Goal: Task Accomplishment & Management: Use online tool/utility

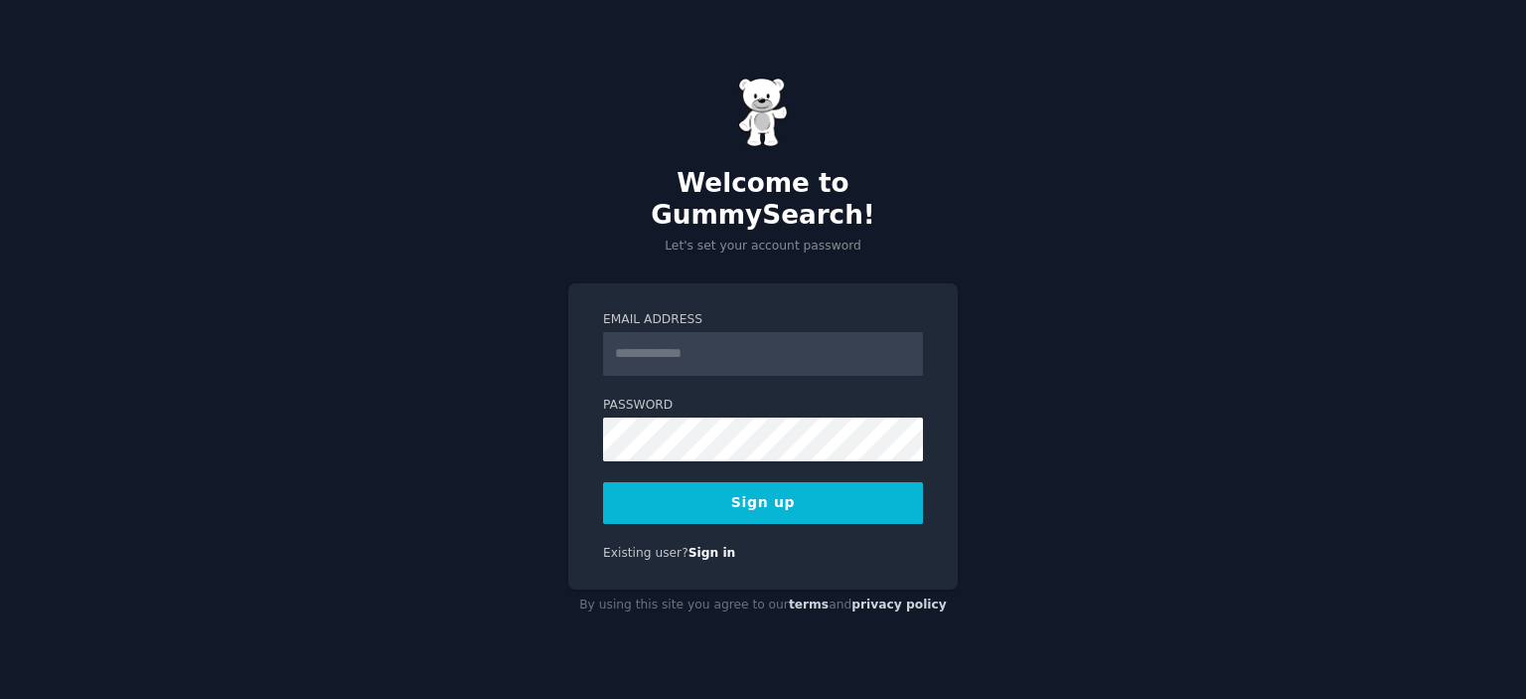
type input "**********"
click at [767, 482] on button "Sign up" at bounding box center [763, 503] width 320 height 42
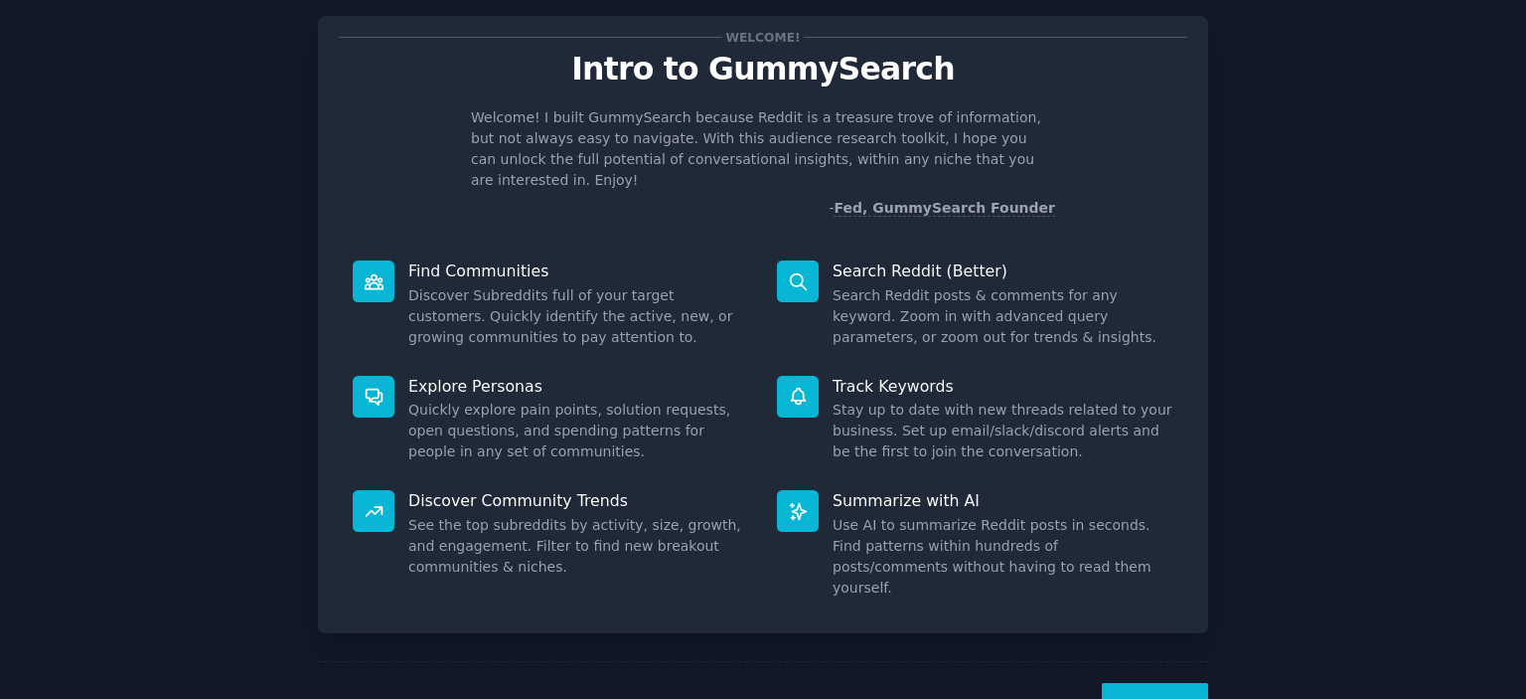
scroll to position [79, 0]
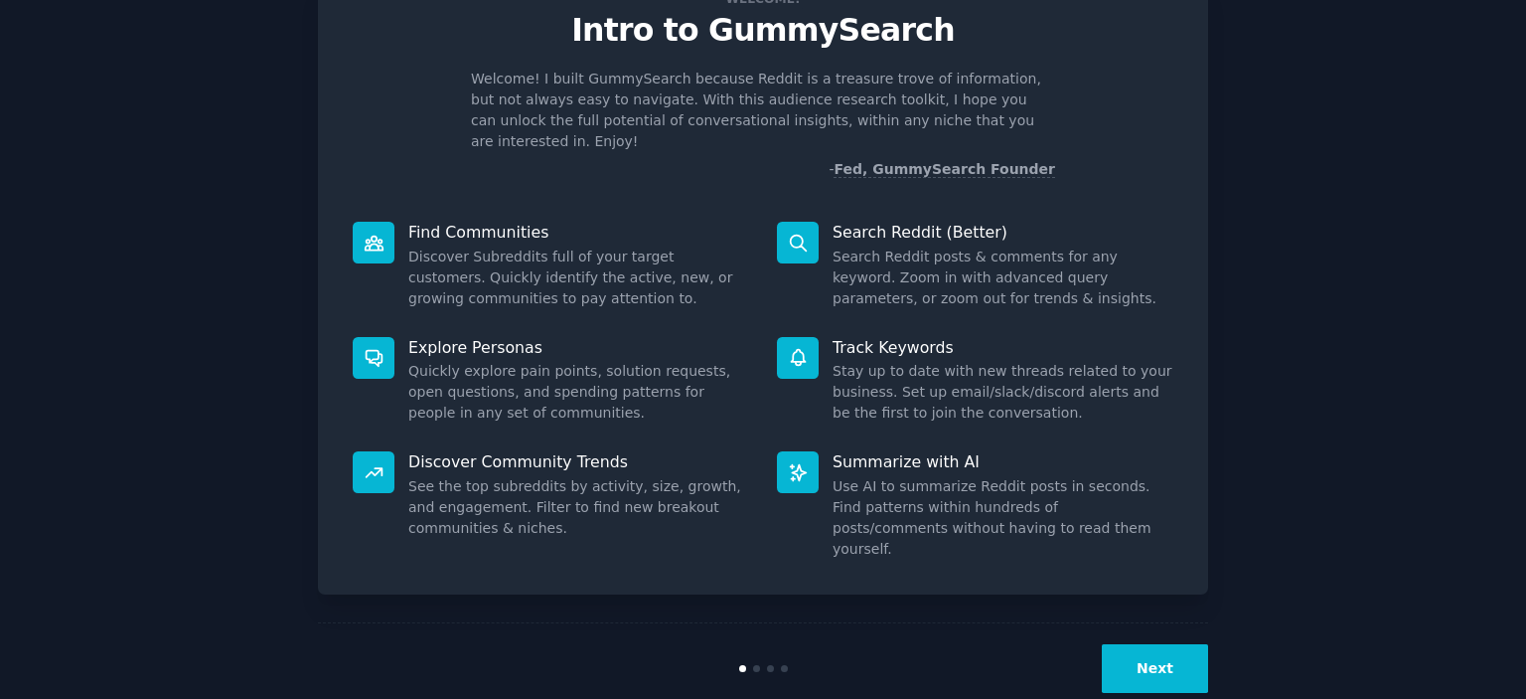
click at [1127, 644] on button "Next" at bounding box center [1155, 668] width 106 height 49
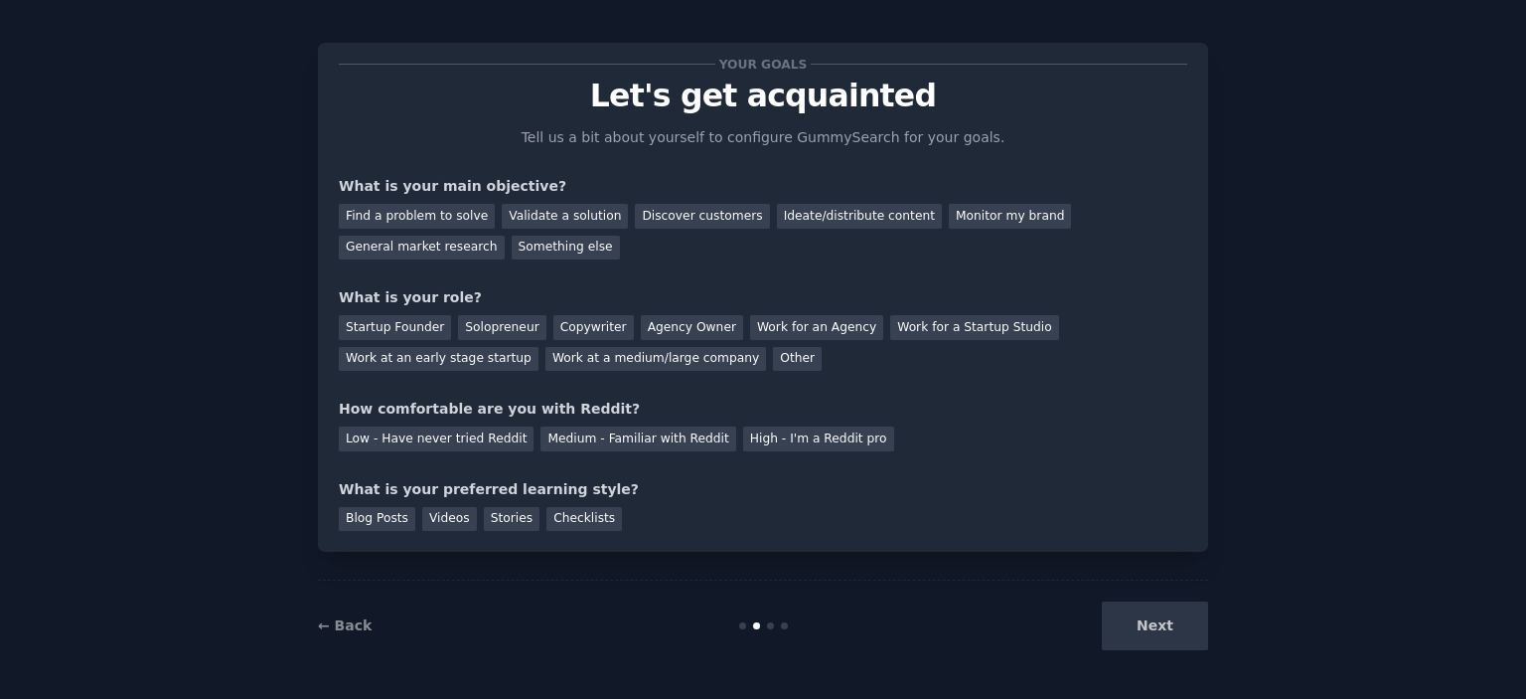
scroll to position [12, 0]
click at [445, 216] on div "Find a problem to solve" at bounding box center [417, 217] width 156 height 25
click at [505, 236] on div "General market research" at bounding box center [422, 248] width 166 height 25
click at [557, 324] on div "Copywriter" at bounding box center [593, 328] width 80 height 25
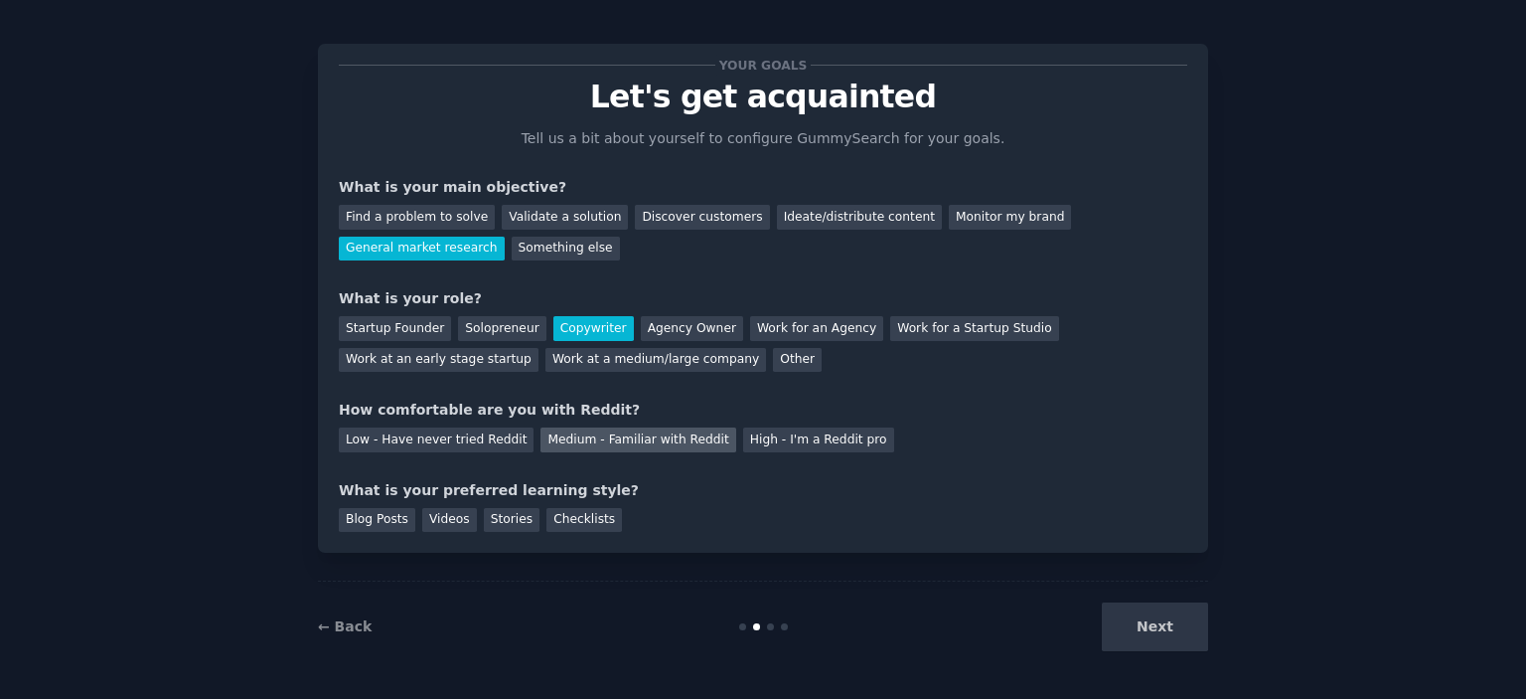
click at [553, 440] on div "Medium - Familiar with Reddit" at bounding box center [638, 439] width 195 height 25
click at [488, 518] on div "Stories" at bounding box center [512, 520] width 56 height 25
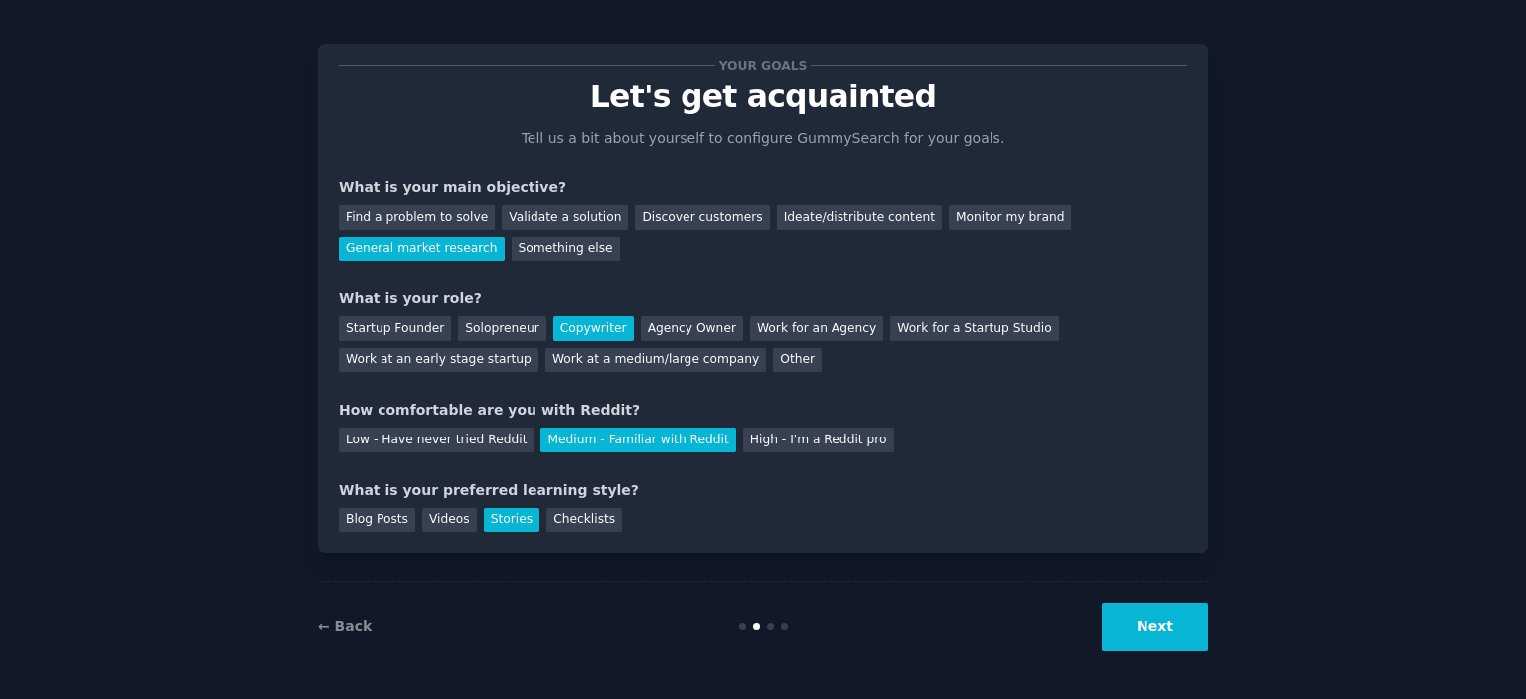
click at [1149, 630] on button "Next" at bounding box center [1155, 626] width 106 height 49
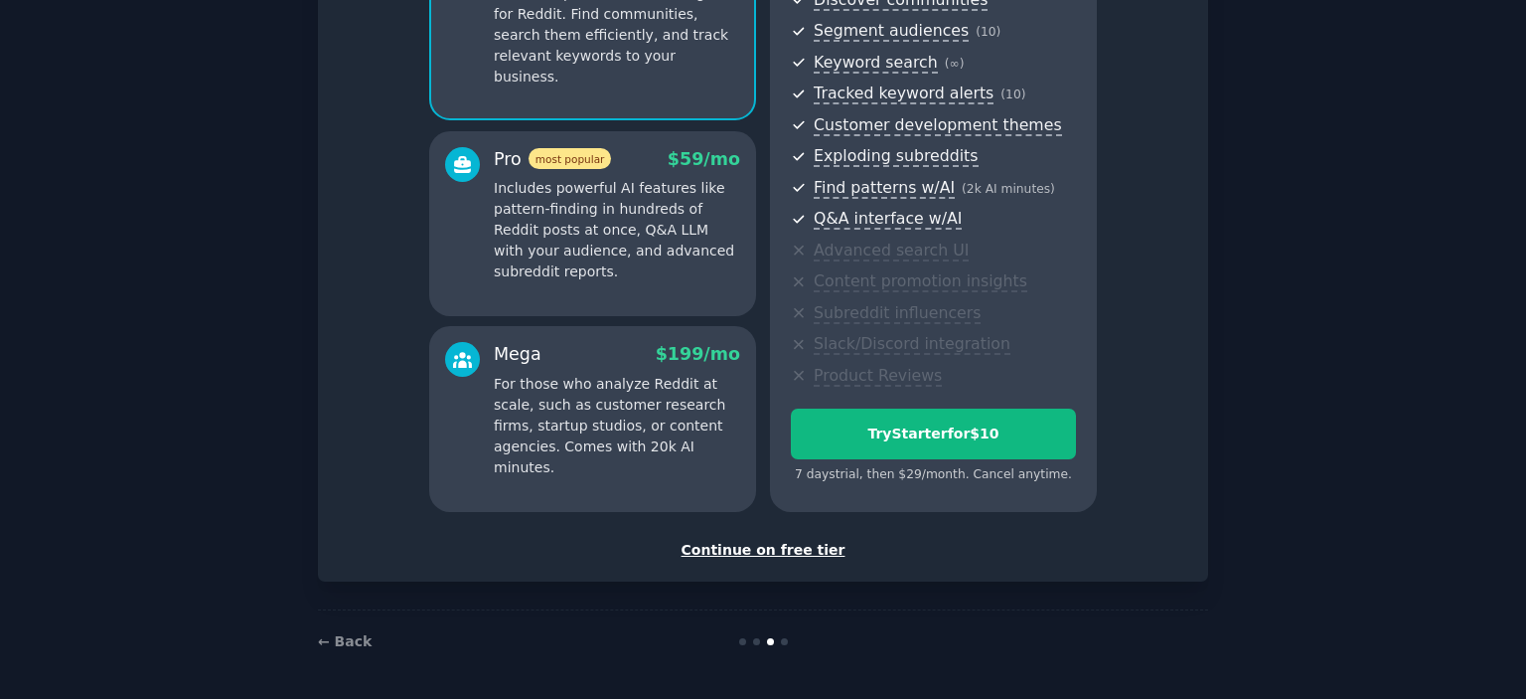
scroll to position [242, 0]
click at [771, 551] on div "Continue on free tier" at bounding box center [763, 550] width 849 height 21
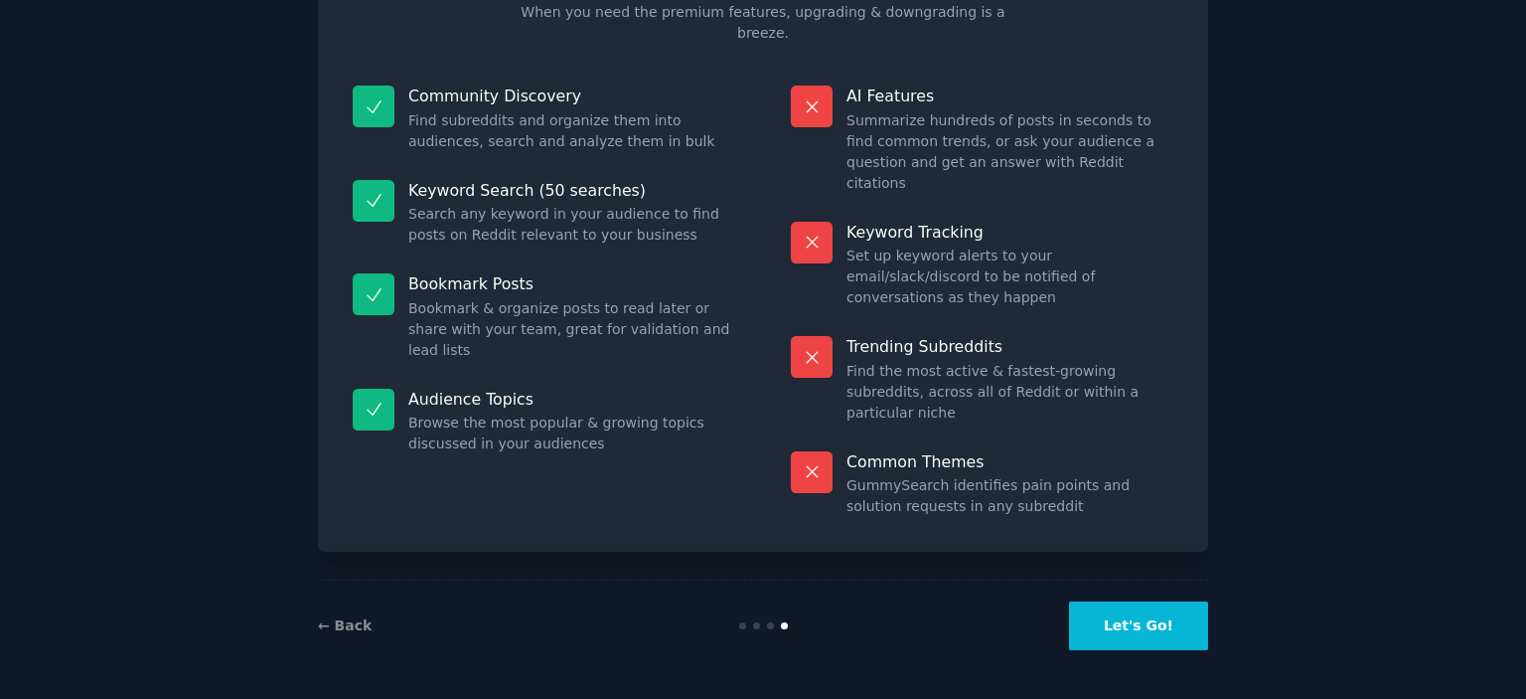
scroll to position [75, 0]
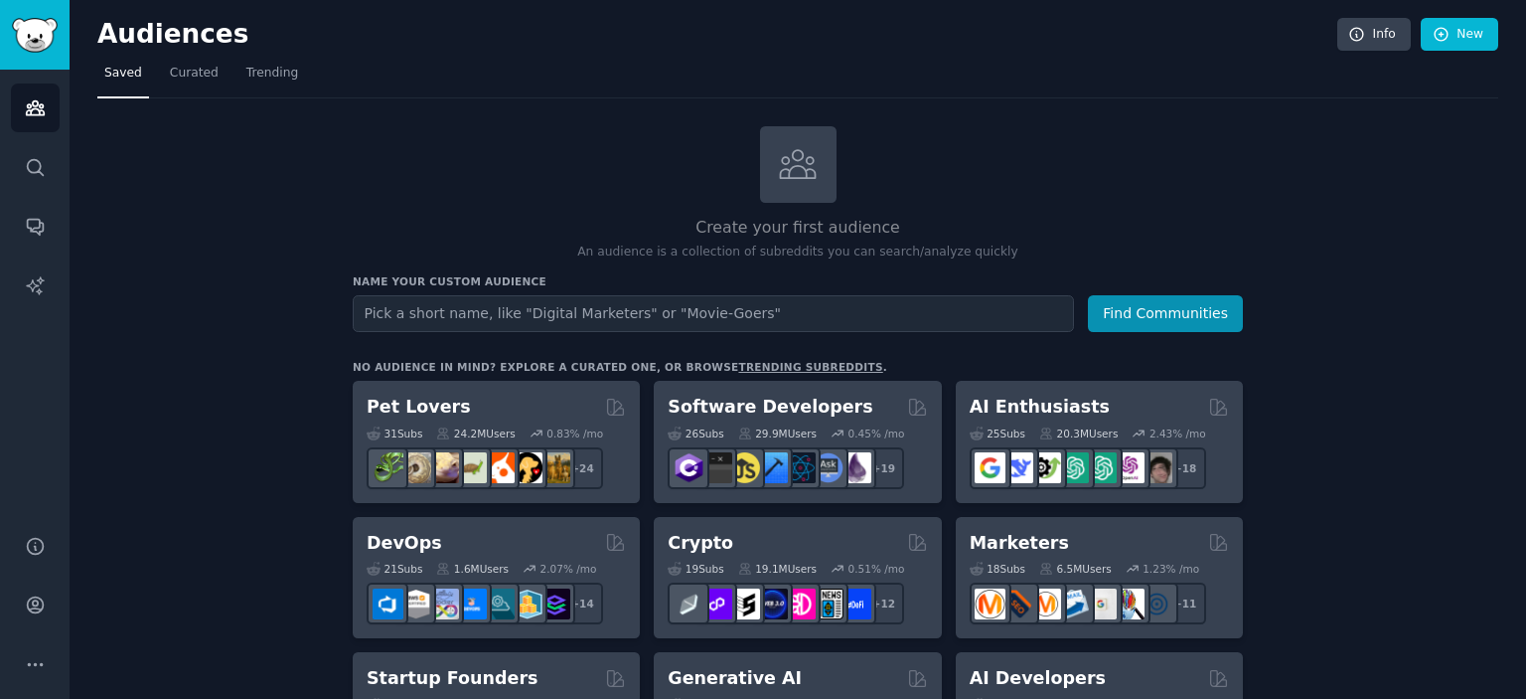
click at [449, 309] on input "text" at bounding box center [713, 313] width 721 height 37
type input "email marketing"
click at [1226, 308] on button "Find Communities" at bounding box center [1165, 313] width 155 height 37
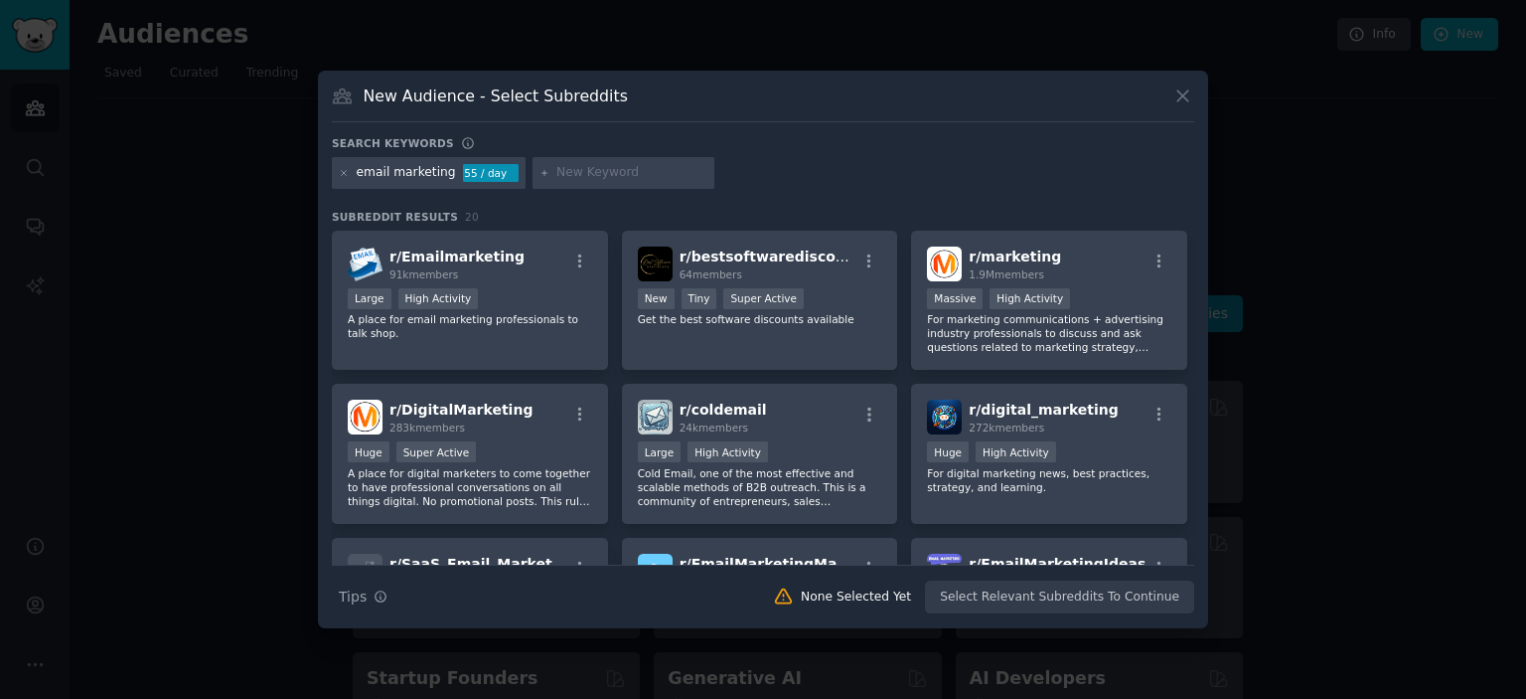
drag, startPoint x: 786, startPoint y: 284, endPoint x: 1451, endPoint y: 297, distance: 664.9
click at [1451, 297] on div at bounding box center [763, 349] width 1526 height 699
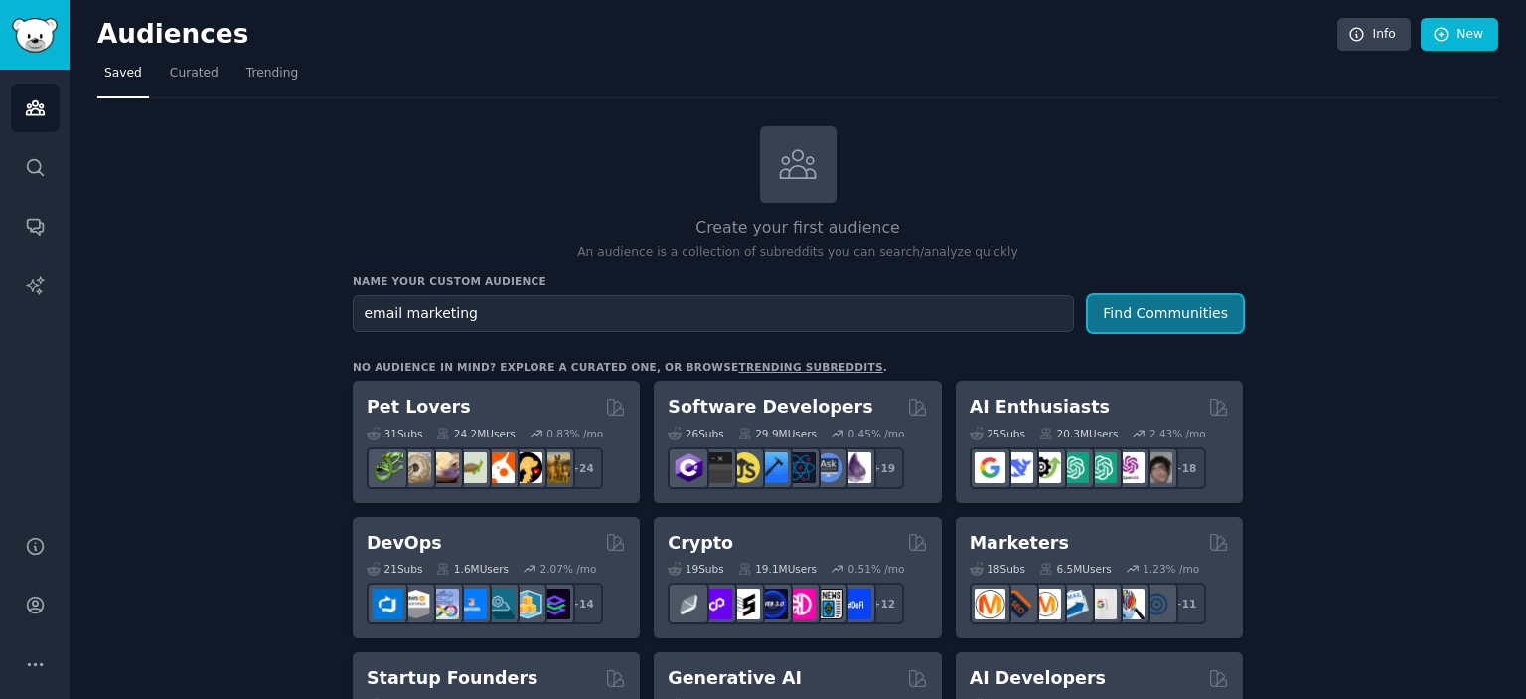
click at [1189, 308] on button "Find Communities" at bounding box center [1165, 313] width 155 height 37
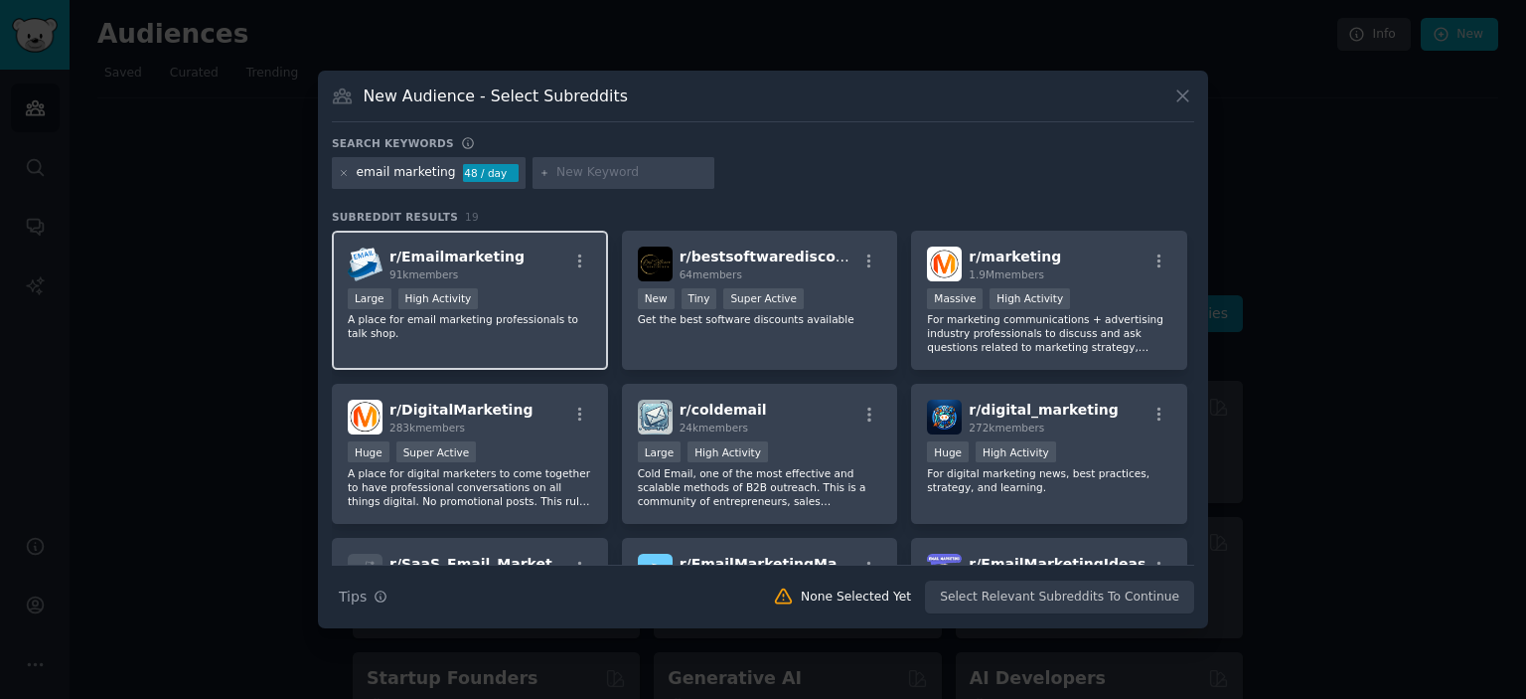
click at [449, 315] on p "A place for email marketing professionals to talk shop." at bounding box center [470, 326] width 244 height 28
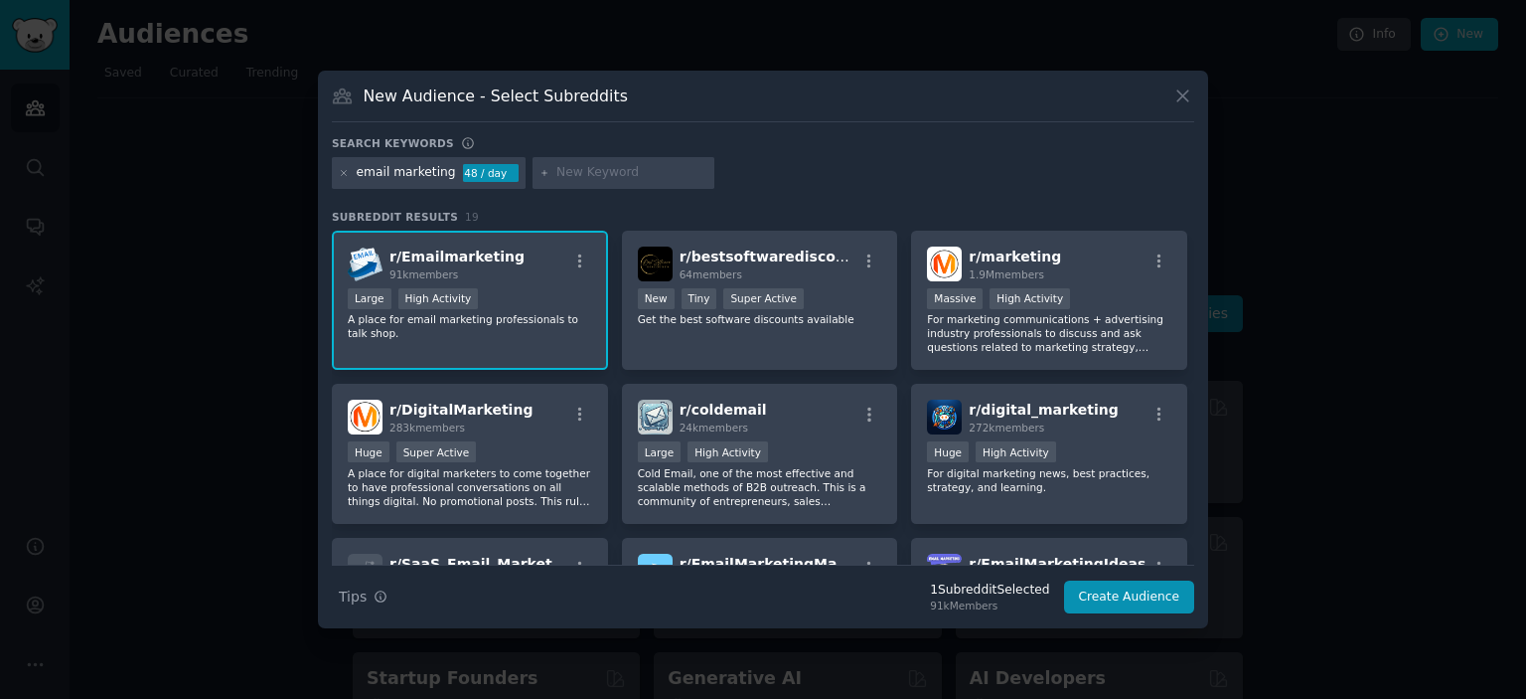
click at [442, 255] on span "r/ Emailmarketing" at bounding box center [457, 256] width 135 height 16
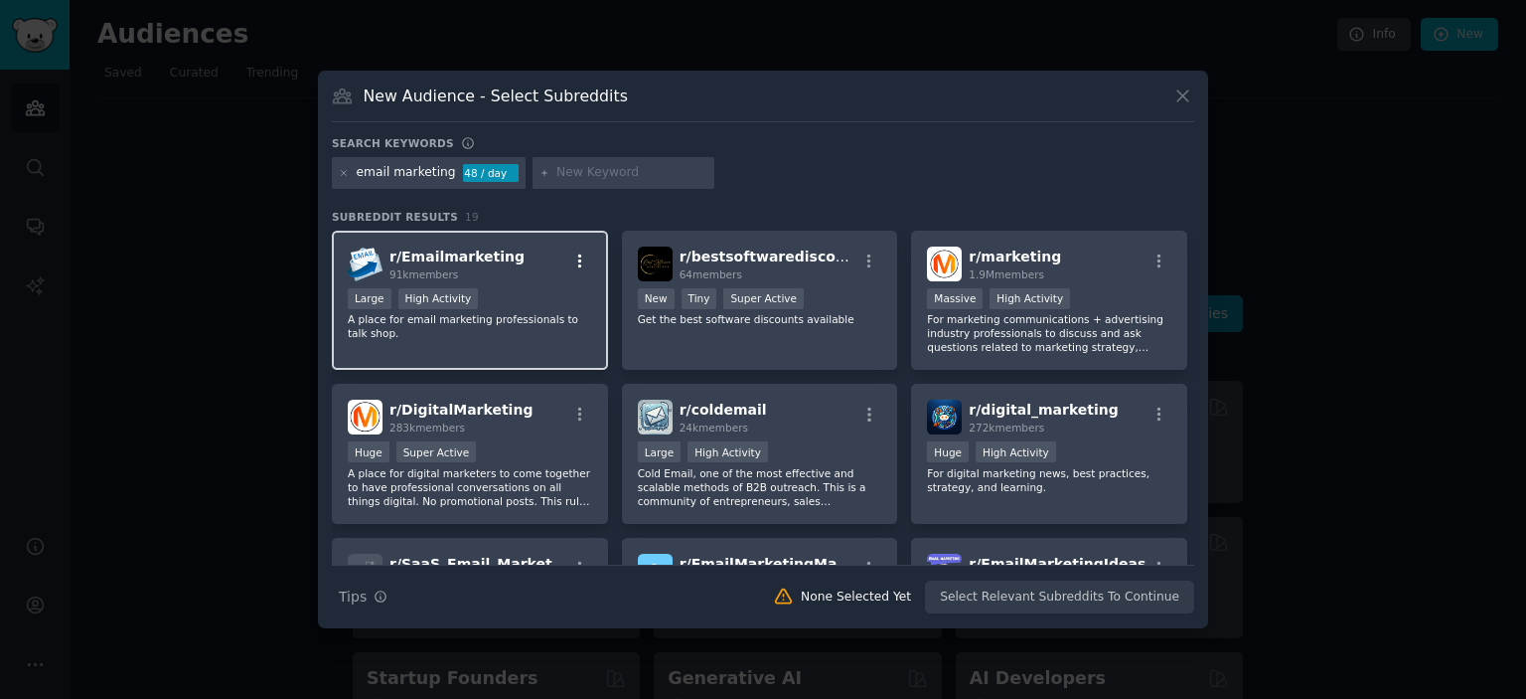
click at [574, 257] on icon "button" at bounding box center [580, 261] width 18 height 18
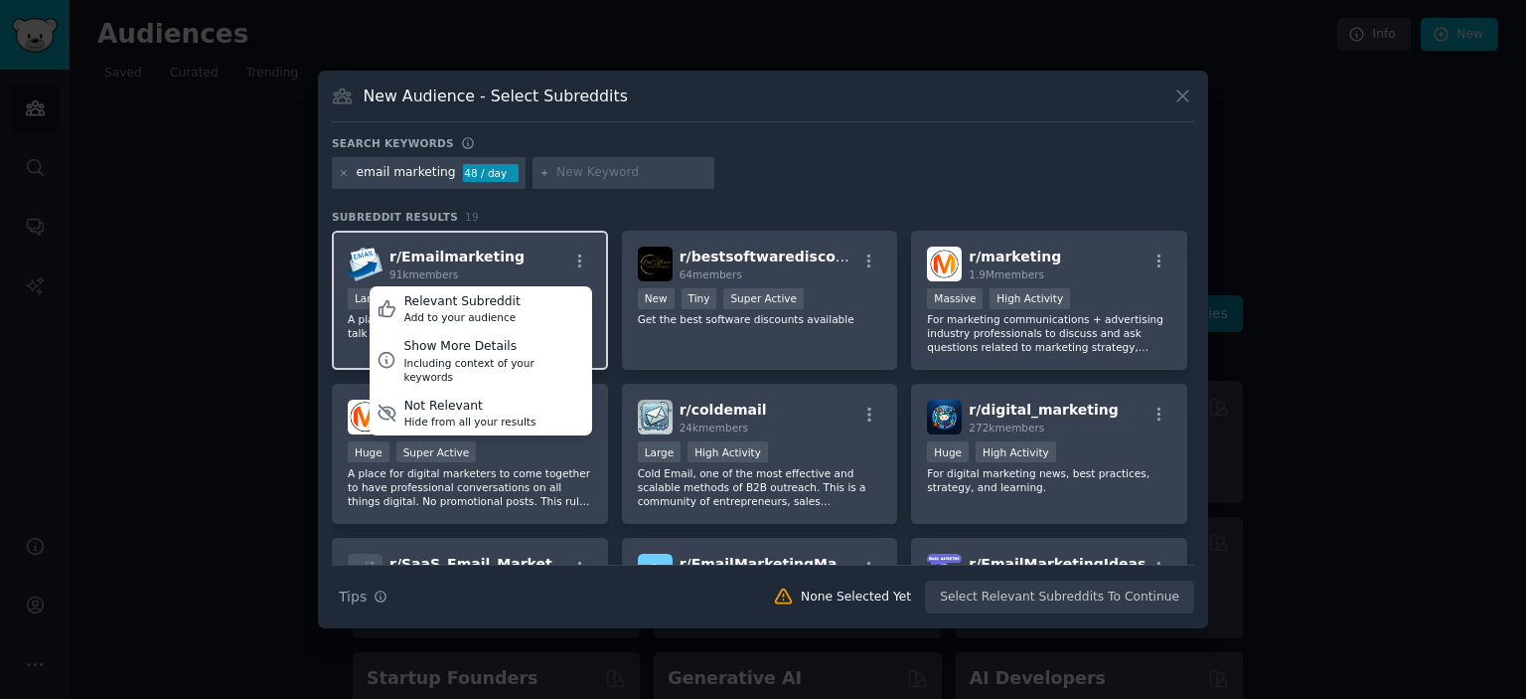
click at [484, 258] on span "r/ Emailmarketing" at bounding box center [457, 256] width 135 height 16
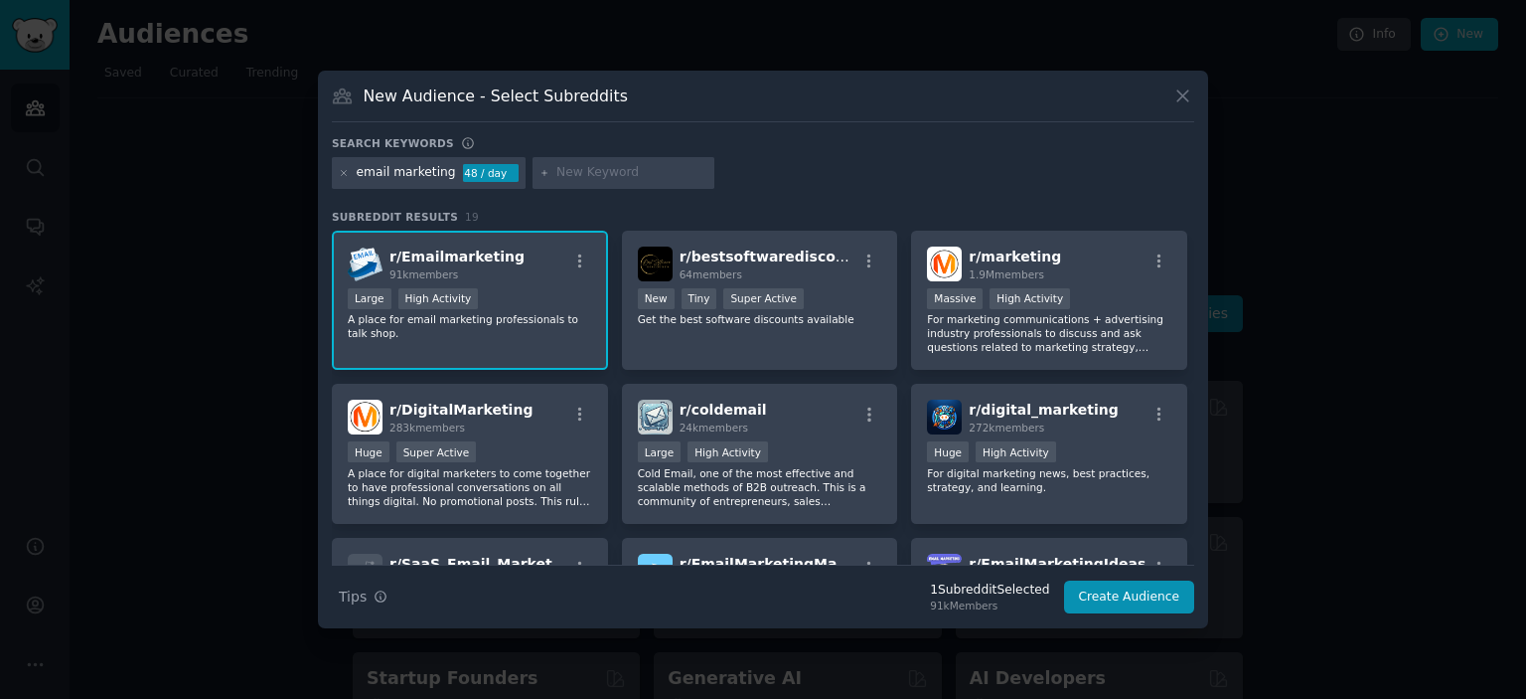
click at [430, 315] on p "A place for email marketing professionals to talk shop." at bounding box center [470, 326] width 244 height 28
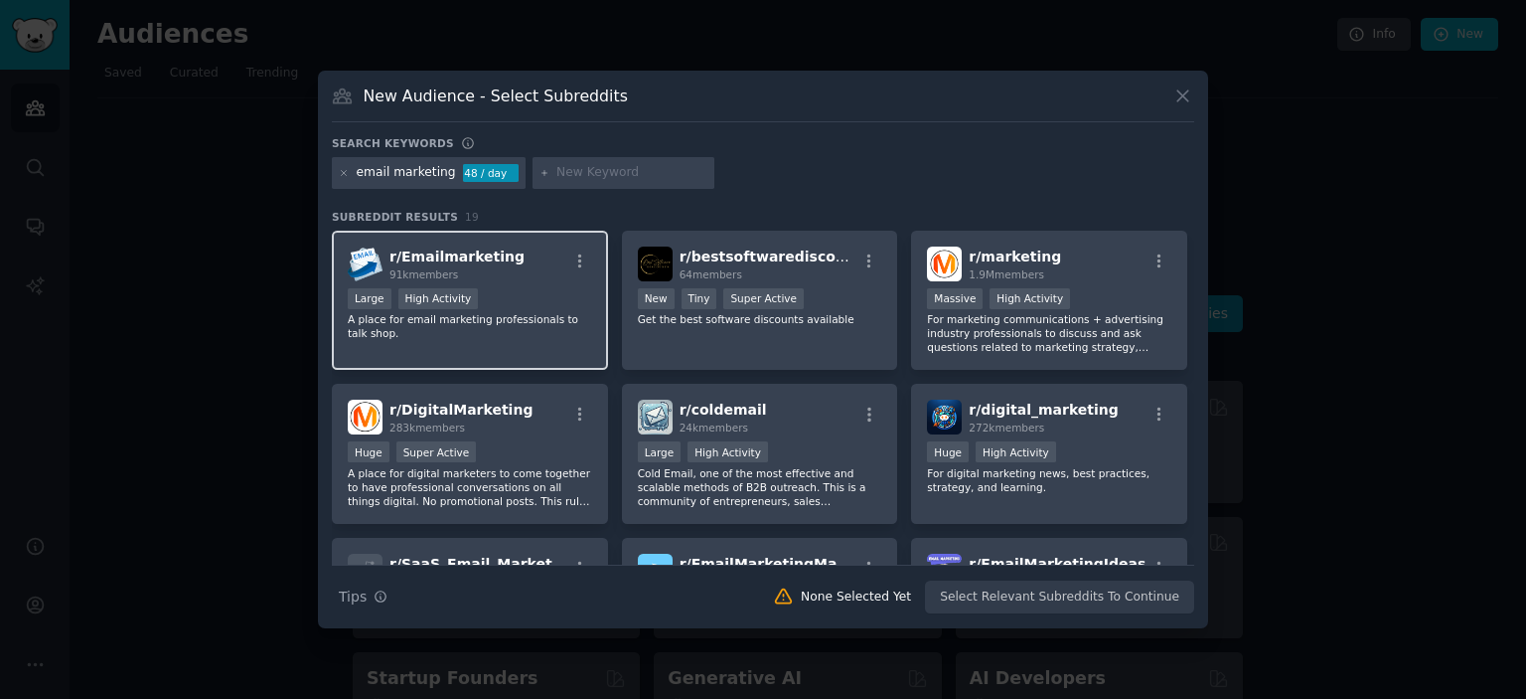
click at [366, 248] on img at bounding box center [365, 263] width 35 height 35
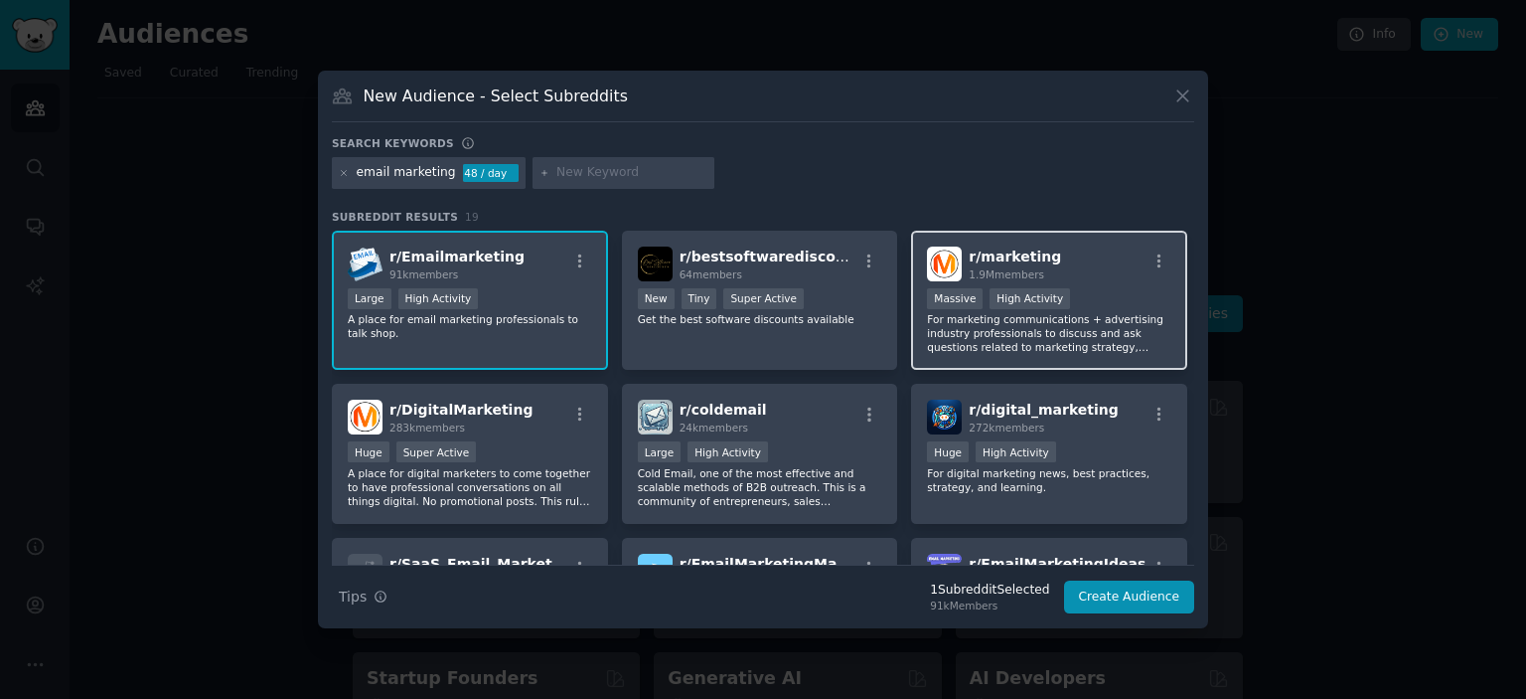
click at [994, 330] on p "For marketing communications + advertising industry professionals to discuss an…" at bounding box center [1049, 333] width 244 height 42
click at [1133, 598] on button "Create Audience" at bounding box center [1129, 597] width 131 height 34
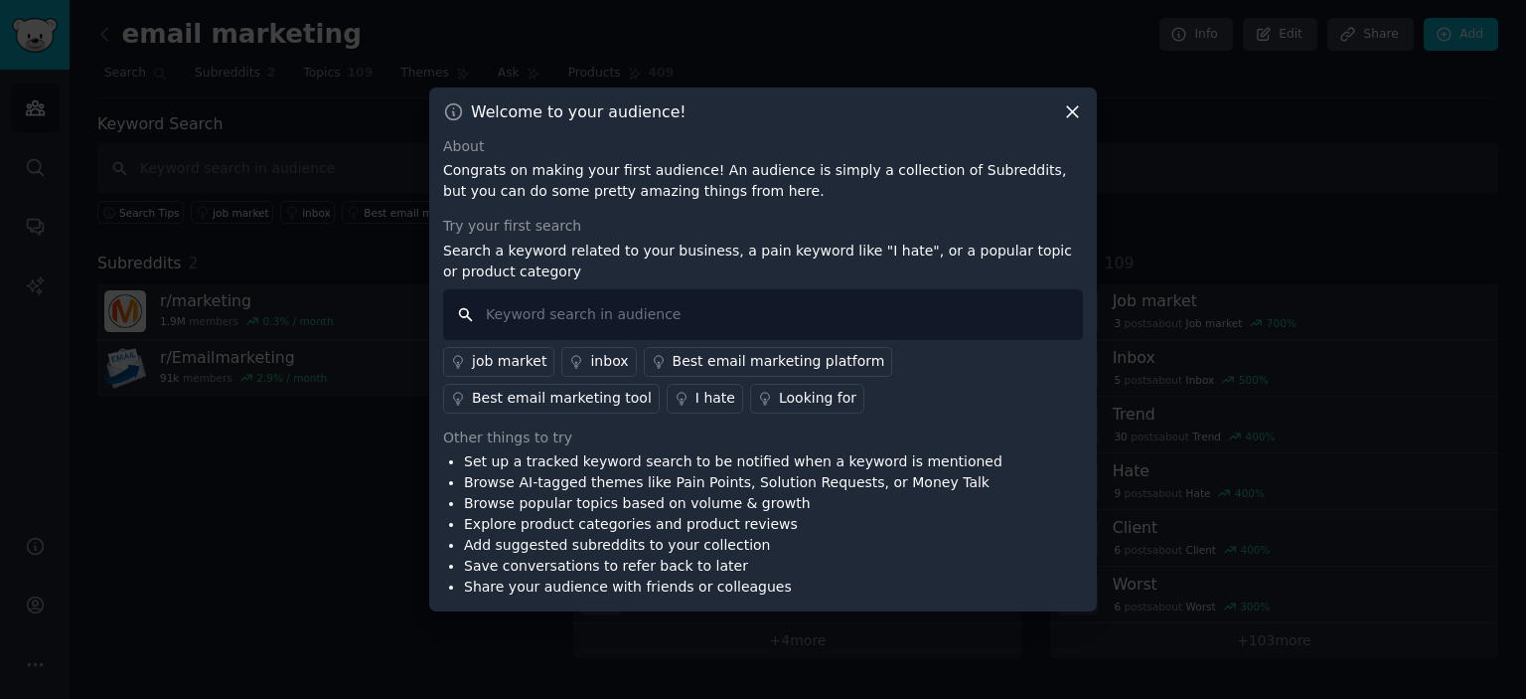
click at [562, 321] on input "text" at bounding box center [763, 314] width 640 height 51
type input "email marketing"
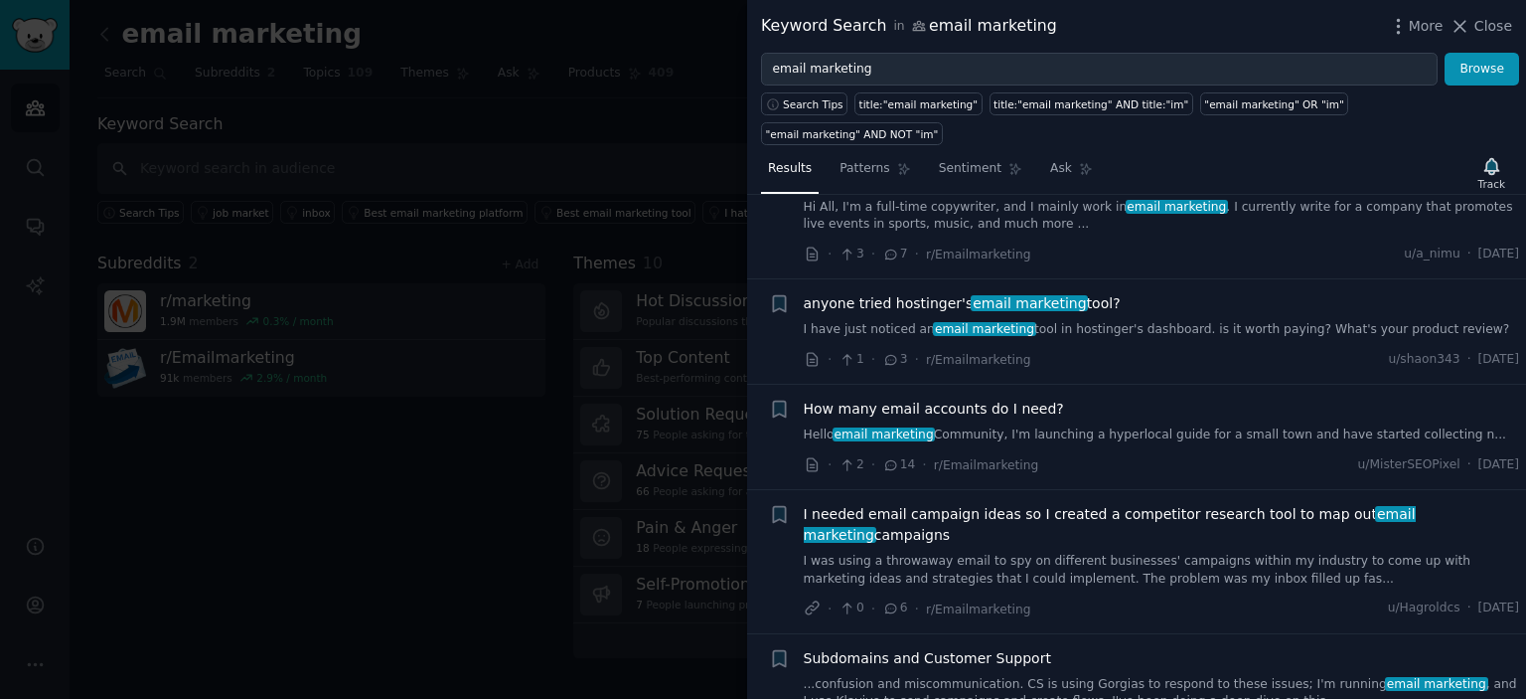
scroll to position [2981, 0]
